Goal: Information Seeking & Learning: Learn about a topic

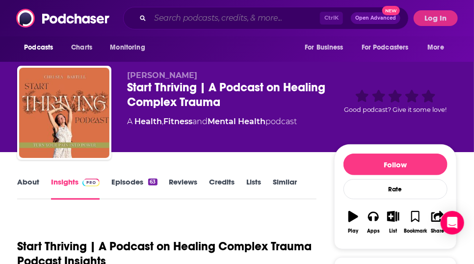
click at [220, 23] on input "Search podcasts, credits, & more..." at bounding box center [235, 18] width 170 height 16
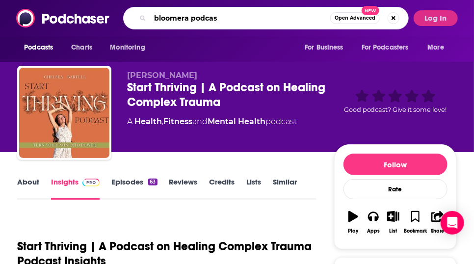
type input "bloomera podcast"
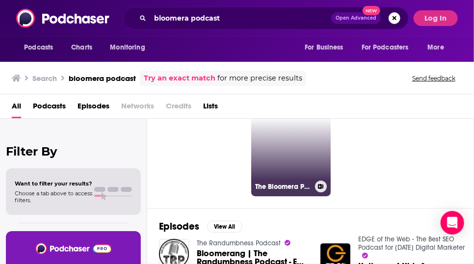
scroll to position [31, 0]
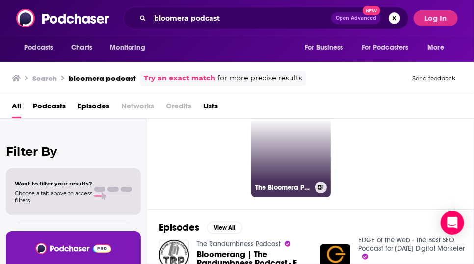
click at [315, 175] on link "The Bloomera Podcast | Personal Growth, Breaking Cycles, & Healing Trauma (your…" at bounding box center [290, 157] width 79 height 79
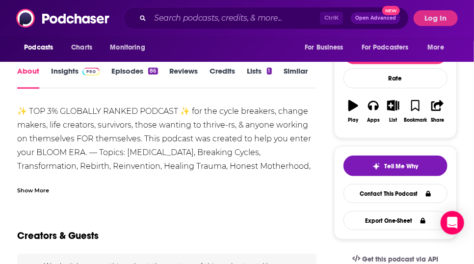
scroll to position [142, 0]
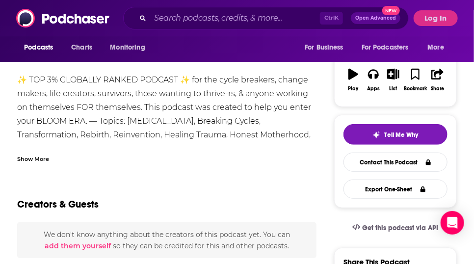
click at [31, 163] on div "Show More" at bounding box center [33, 157] width 32 height 9
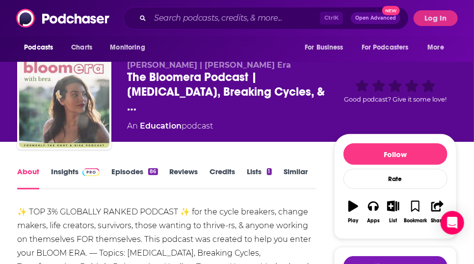
scroll to position [0, 0]
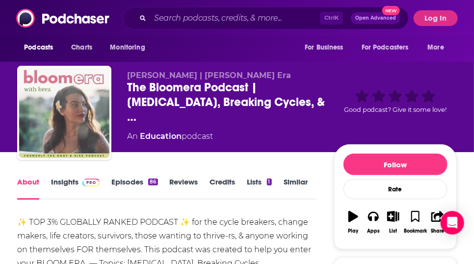
click at [150, 193] on link "Episodes 86" at bounding box center [134, 188] width 46 height 23
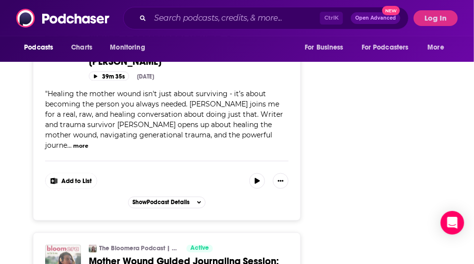
scroll to position [1614, 0]
